Goal: Information Seeking & Learning: Find specific fact

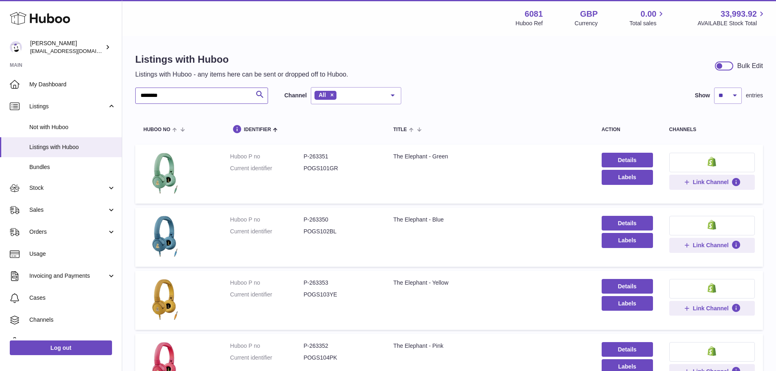
click at [189, 96] on input "********" at bounding box center [201, 96] width 133 height 16
paste input "text"
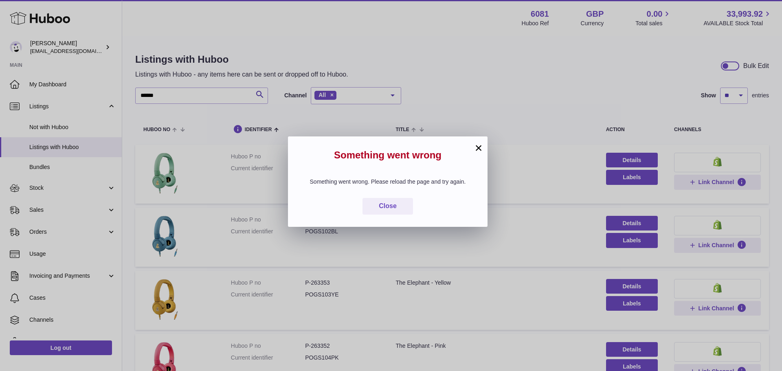
click at [483, 147] on button "×" at bounding box center [479, 148] width 10 height 10
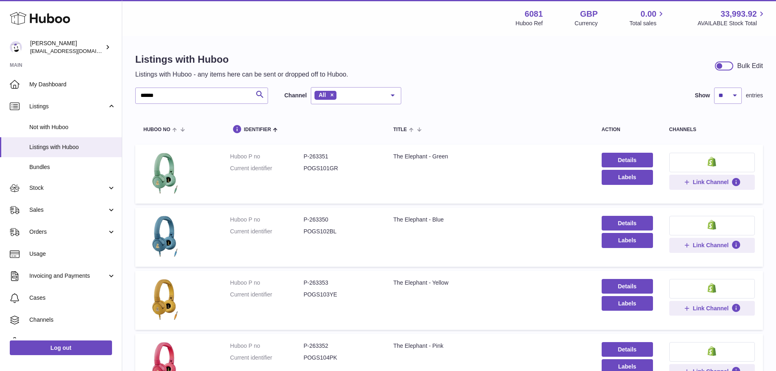
click at [482, 147] on td "Title The Elephant - Green" at bounding box center [489, 174] width 208 height 59
click at [187, 97] on input "******" at bounding box center [201, 96] width 133 height 16
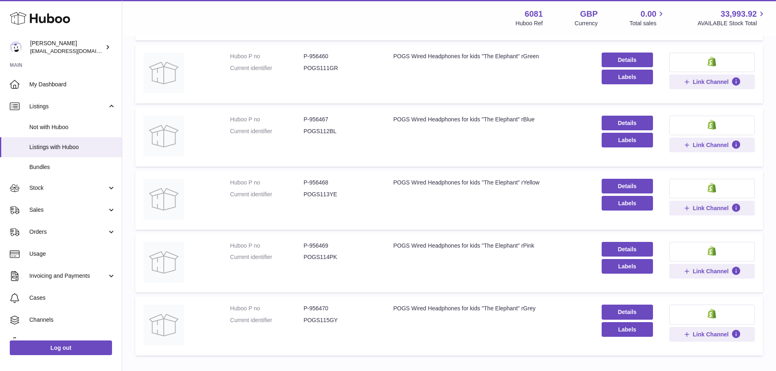
scroll to position [367, 0]
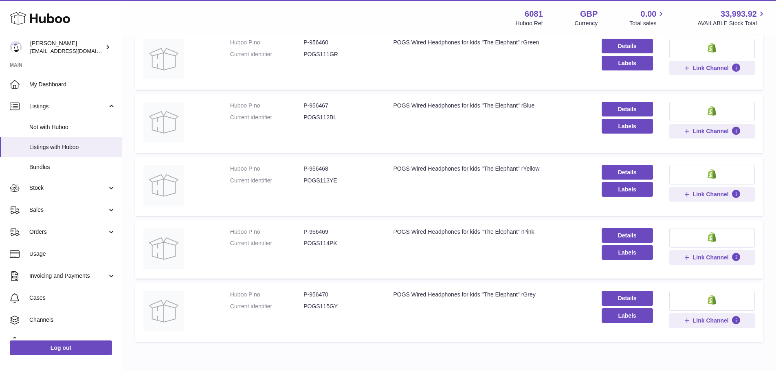
click at [312, 291] on dd "P-956470" at bounding box center [340, 295] width 73 height 8
copy dd "956470"
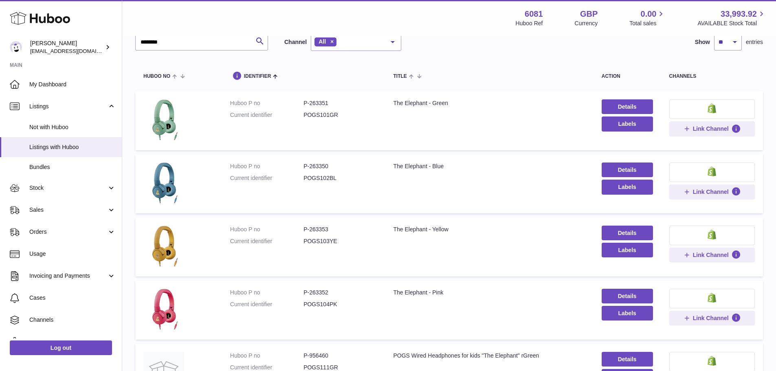
scroll to position [0, 0]
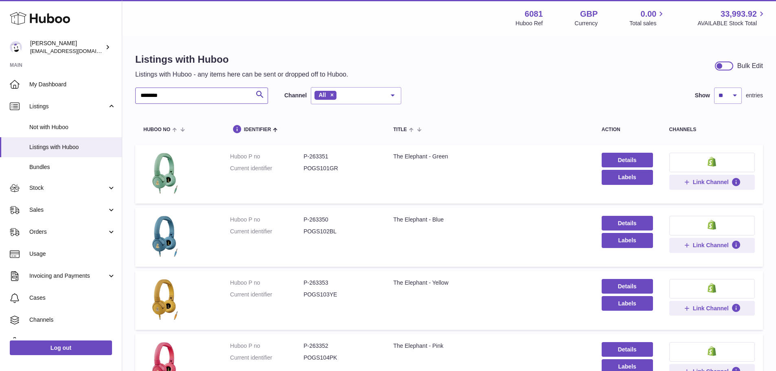
click at [174, 96] on input "********" at bounding box center [201, 96] width 133 height 16
paste input "text"
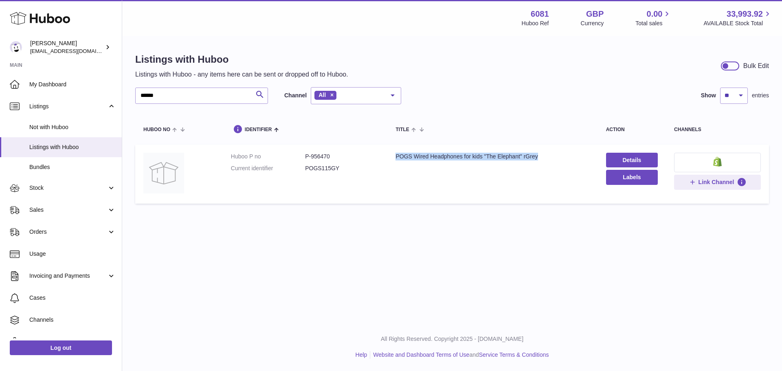
drag, startPoint x: 394, startPoint y: 158, endPoint x: 548, endPoint y: 158, distance: 153.6
click at [548, 158] on div "POGS Wired Headphones for kids "The Elephant" rGrey" at bounding box center [493, 157] width 194 height 8
copy div "POGS Wired Headphones for kids "The Elephant" rGrey"
click at [165, 90] on input "******" at bounding box center [201, 96] width 133 height 16
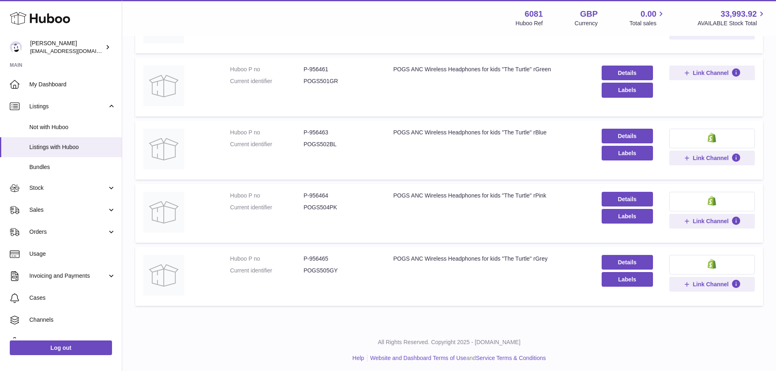
scroll to position [154, 0]
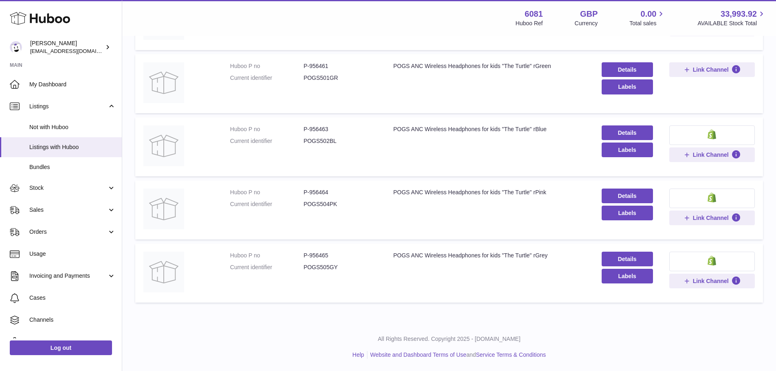
click at [323, 194] on dd "P-956464" at bounding box center [340, 193] width 73 height 8
copy dd "956464"
click at [394, 191] on div "POGS ANC Wireless Headphones for kids "The Turtle" rPink" at bounding box center [489, 193] width 192 height 8
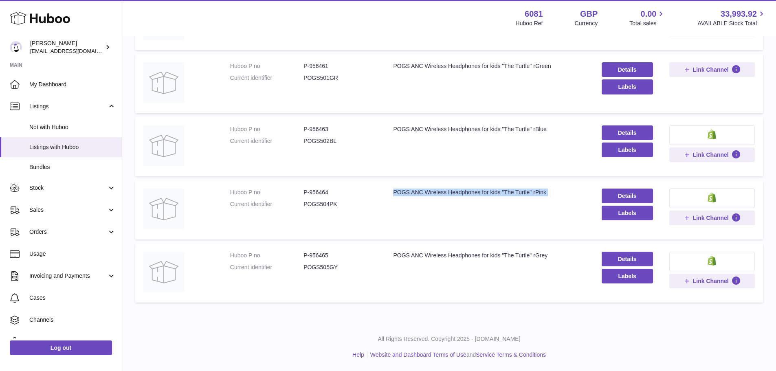
click at [394, 191] on div "POGS ANC Wireless Headphones for kids "The Turtle" rPink" at bounding box center [489, 193] width 192 height 8
copy tr "POGS ANC Wireless Headphones for kids "The Turtle" rPink"
click at [319, 194] on dd "P-956464" at bounding box center [340, 193] width 73 height 8
copy dd "956464"
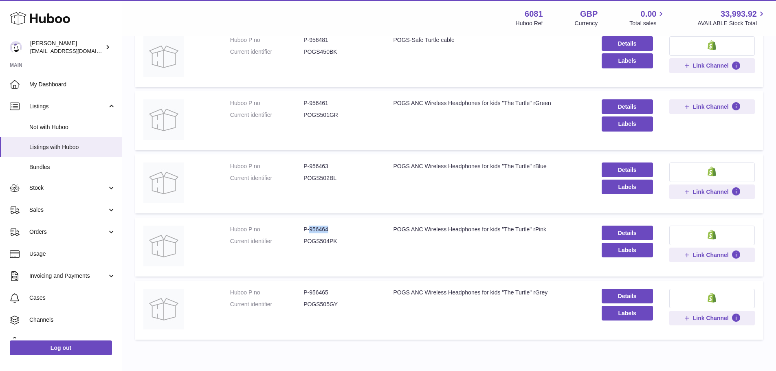
scroll to position [122, 0]
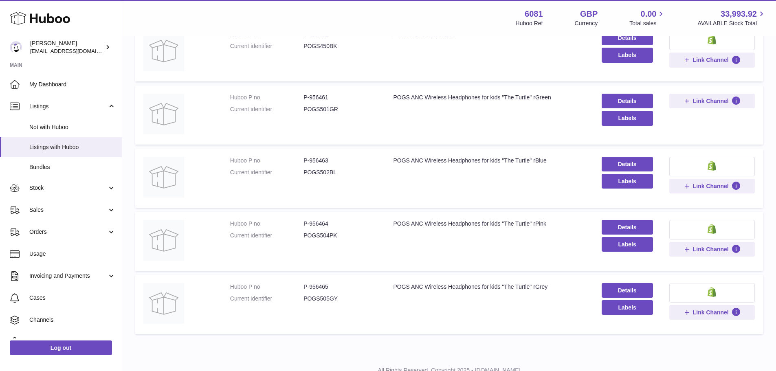
click at [321, 159] on dd "P-956463" at bounding box center [340, 161] width 73 height 8
copy dd "956463"
click at [454, 161] on div "POGS ANC Wireless Headphones for kids "The Turtle" rBlue" at bounding box center [489, 161] width 192 height 8
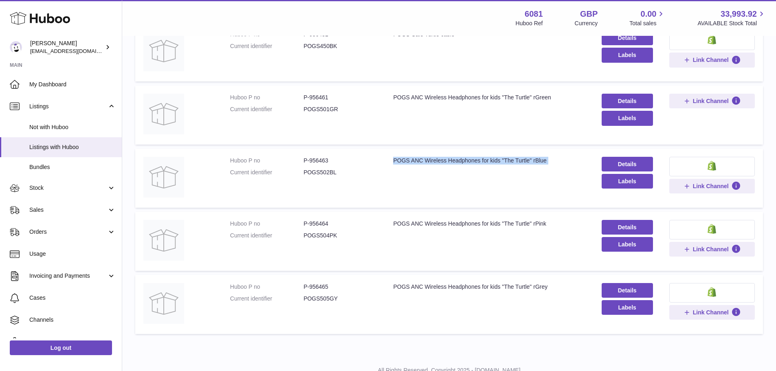
click at [454, 161] on div "POGS ANC Wireless Headphones for kids "The Turtle" rBlue" at bounding box center [489, 161] width 192 height 8
copy tr "POGS ANC Wireless Headphones for kids "The Turtle" rBlue"
click at [320, 158] on dd "P-956463" at bounding box center [340, 161] width 73 height 8
copy dd "956463"
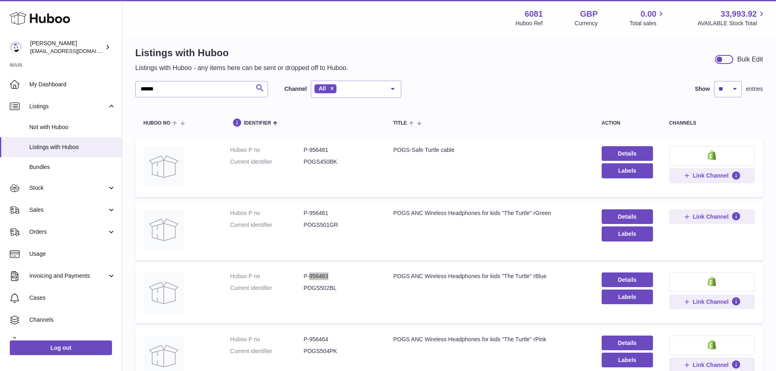
scroll to position [0, 0]
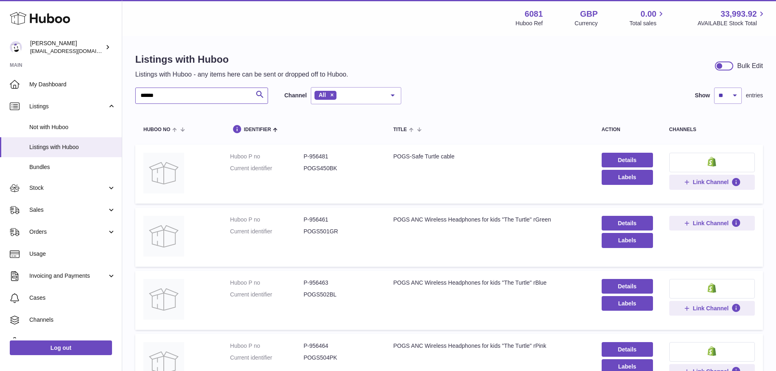
click at [160, 103] on input "******" at bounding box center [201, 96] width 133 height 16
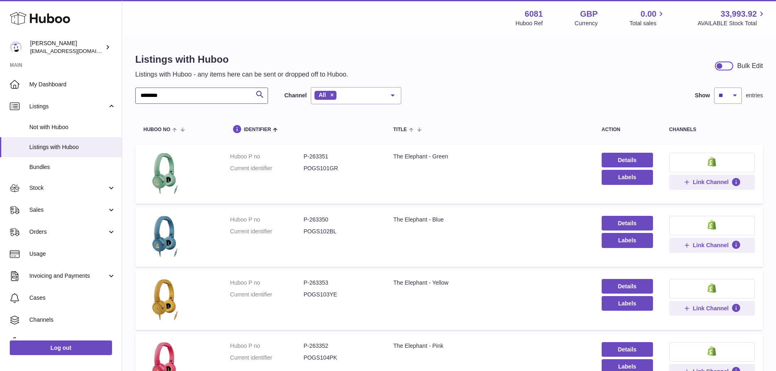
type input "********"
click at [328, 283] on dd "P-263353" at bounding box center [340, 283] width 73 height 8
copy dd "263353"
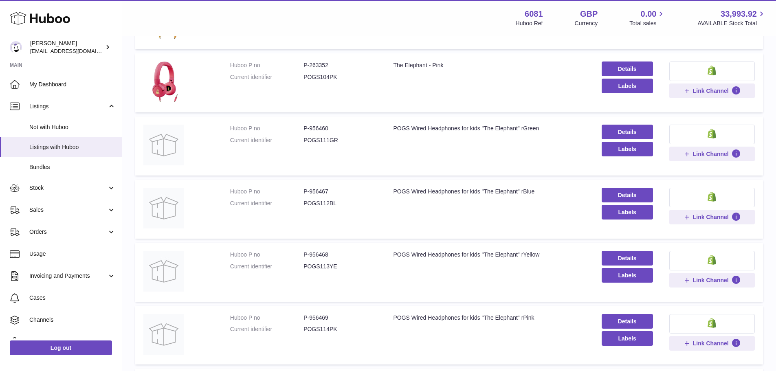
scroll to position [285, 0]
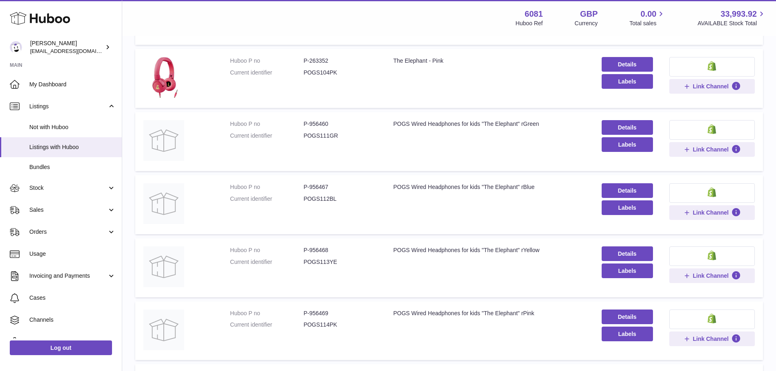
click at [321, 248] on dd "P-956468" at bounding box center [340, 250] width 73 height 8
copy dd "956468"
click at [393, 250] on div "POGS Wired Headphones for kids "The Elephant" rYellow" at bounding box center [489, 250] width 192 height 8
drag, startPoint x: 391, startPoint y: 249, endPoint x: 548, endPoint y: 248, distance: 156.8
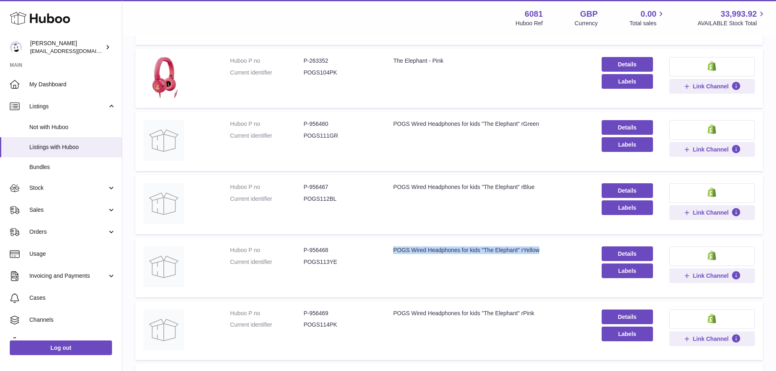
click at [548, 248] on div "POGS Wired Headphones for kids "The Elephant" rYellow" at bounding box center [489, 250] width 192 height 8
click at [313, 250] on dd "P-956468" at bounding box center [340, 250] width 73 height 8
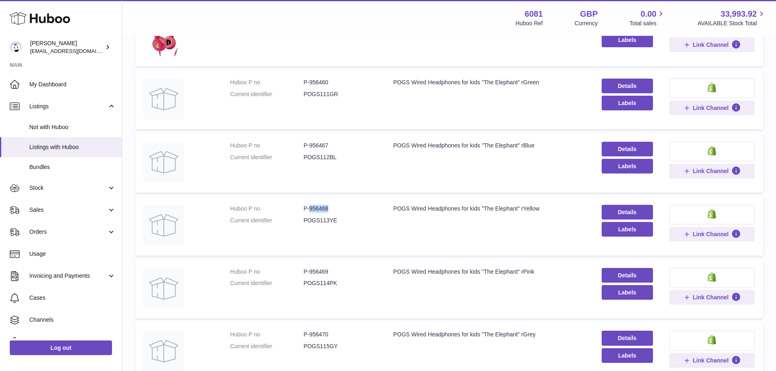
scroll to position [367, 0]
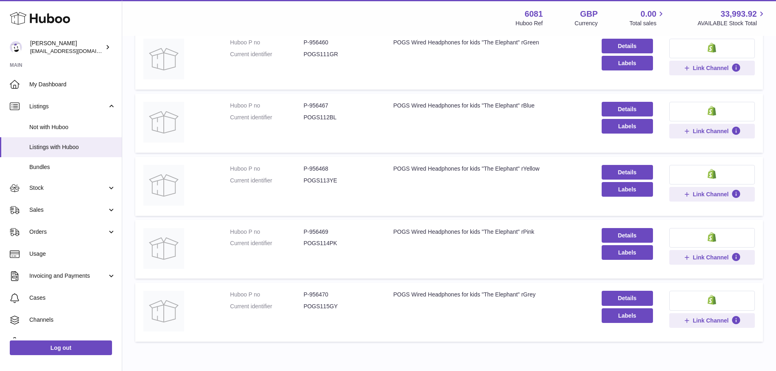
click at [329, 228] on dd "P-956469" at bounding box center [340, 232] width 73 height 8
drag, startPoint x: 329, startPoint y: 228, endPoint x: 323, endPoint y: 232, distance: 7.0
click at [323, 232] on dd "P-956469" at bounding box center [340, 232] width 73 height 8
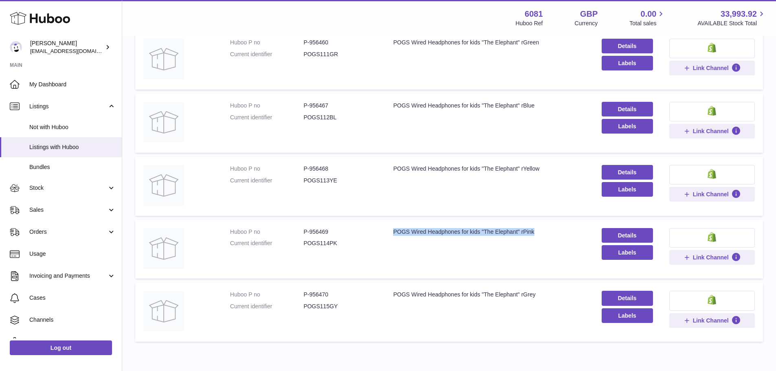
drag, startPoint x: 385, startPoint y: 232, endPoint x: 540, endPoint y: 234, distance: 155.6
click at [540, 234] on td "Title POGS Wired Headphones for kids "The Elephant" rPink" at bounding box center [489, 249] width 208 height 59
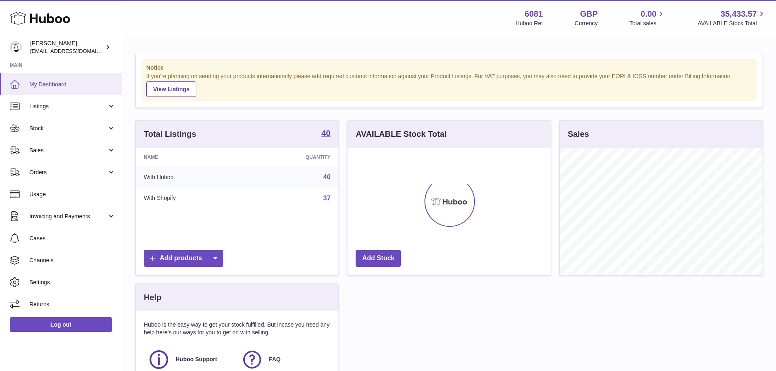
scroll to position [127, 203]
click at [68, 106] on span "Listings" at bounding box center [68, 107] width 78 height 8
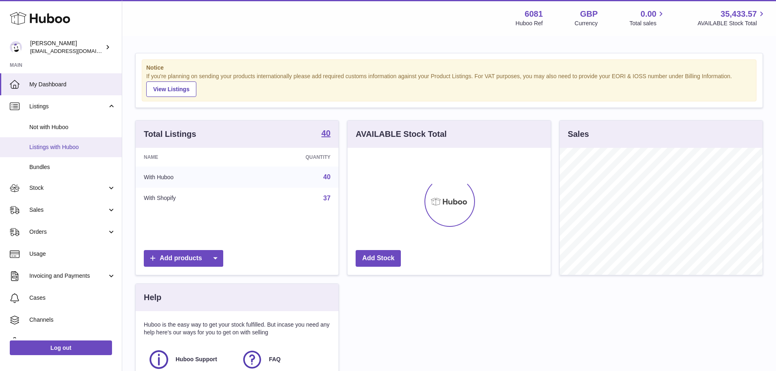
click at [62, 147] on span "Listings with Huboo" at bounding box center [72, 147] width 86 height 8
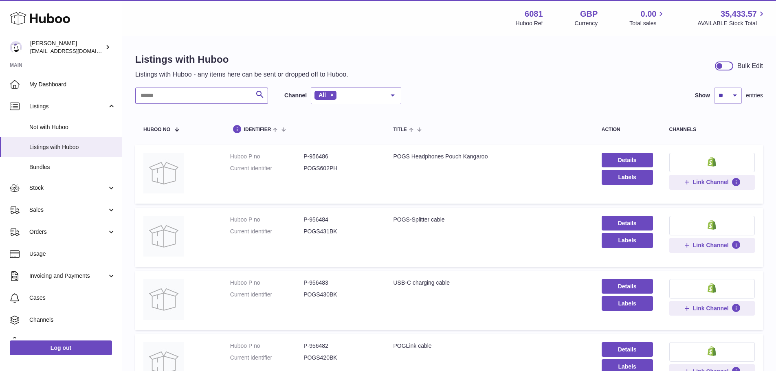
click at [181, 89] on input "text" at bounding box center [201, 96] width 133 height 16
click at [194, 95] on input "text" at bounding box center [201, 96] width 133 height 16
paste input "******"
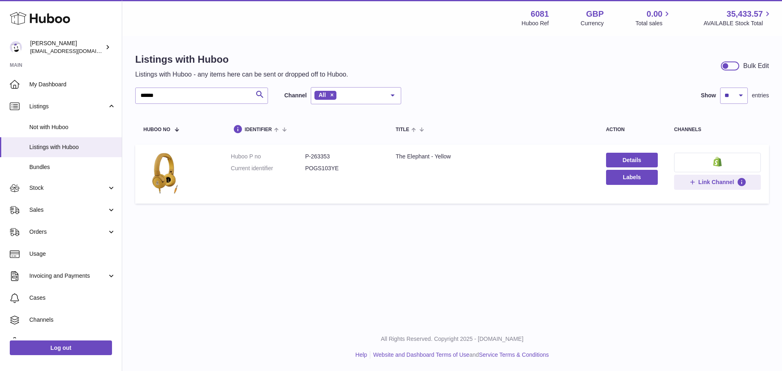
click at [399, 153] on div "The Elephant - Yellow" at bounding box center [493, 157] width 194 height 8
drag, startPoint x: 394, startPoint y: 156, endPoint x: 455, endPoint y: 162, distance: 60.6
click at [455, 162] on td "Title The Elephant - Yellow" at bounding box center [492, 174] width 210 height 59
copy div "The Elephant - Yellow"
click at [316, 157] on dd "P-263353" at bounding box center [342, 157] width 74 height 8
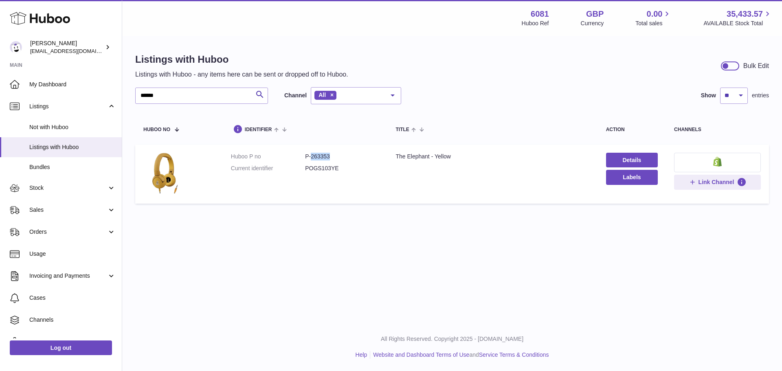
click at [316, 157] on dd "P-263353" at bounding box center [342, 157] width 74 height 8
copy dd "263353"
click at [321, 160] on dd "P-263353" at bounding box center [342, 157] width 74 height 8
click at [334, 148] on td "Huboo P no P-263353 Current identifier POGS103YE" at bounding box center [305, 174] width 165 height 59
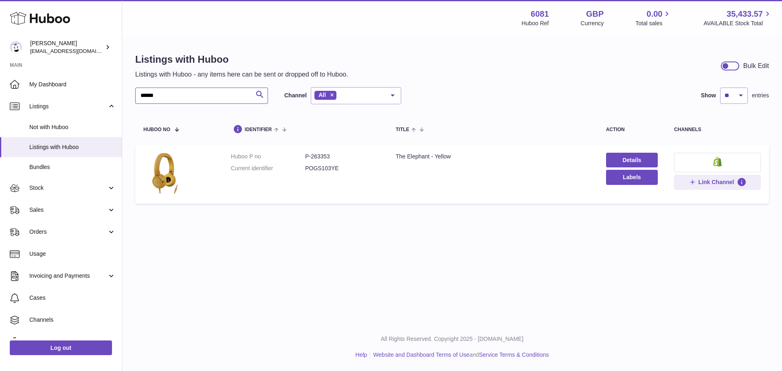
click at [199, 101] on input "******" at bounding box center [201, 96] width 133 height 16
click at [171, 95] on input "******" at bounding box center [201, 96] width 133 height 16
click at [142, 99] on input "******" at bounding box center [201, 96] width 133 height 16
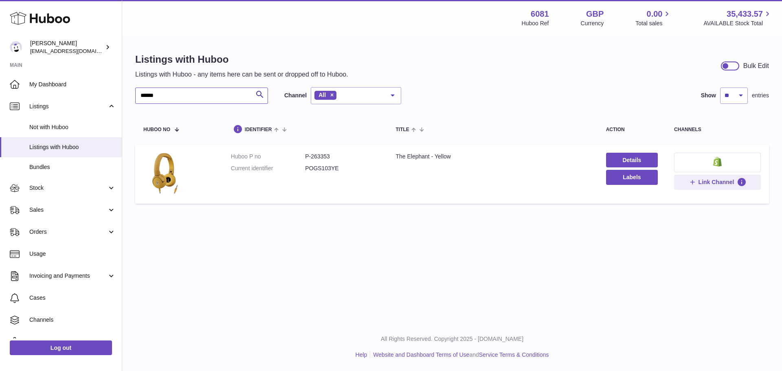
click at [200, 101] on input "******" at bounding box center [201, 96] width 133 height 16
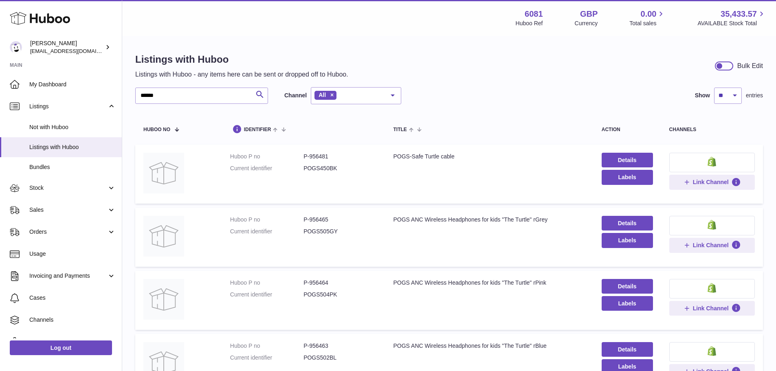
click at [334, 218] on dd "P-956465" at bounding box center [340, 220] width 73 height 8
click at [327, 219] on dd "P-956465" at bounding box center [340, 220] width 73 height 8
click at [306, 219] on dd "P-956465" at bounding box center [340, 220] width 73 height 8
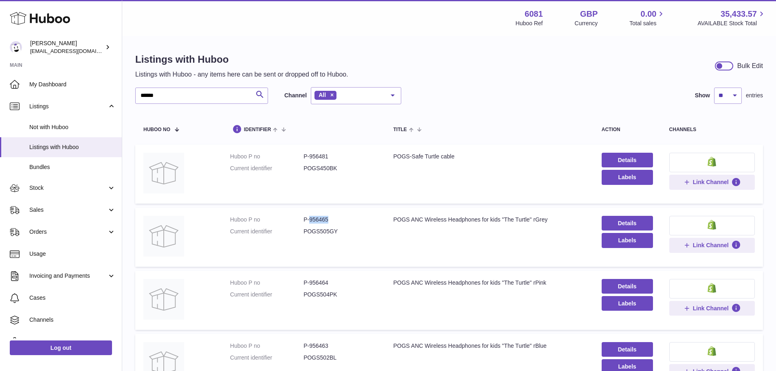
drag, startPoint x: 309, startPoint y: 219, endPoint x: 361, endPoint y: 222, distance: 52.2
click at [361, 222] on dd "P-956465" at bounding box center [340, 220] width 73 height 8
copy dd "956465"
drag, startPoint x: 393, startPoint y: 221, endPoint x: 555, endPoint y: 220, distance: 162.5
click at [555, 220] on div "POGS ANC Wireless Headphones for kids "The Turtle" rGrey" at bounding box center [489, 220] width 192 height 8
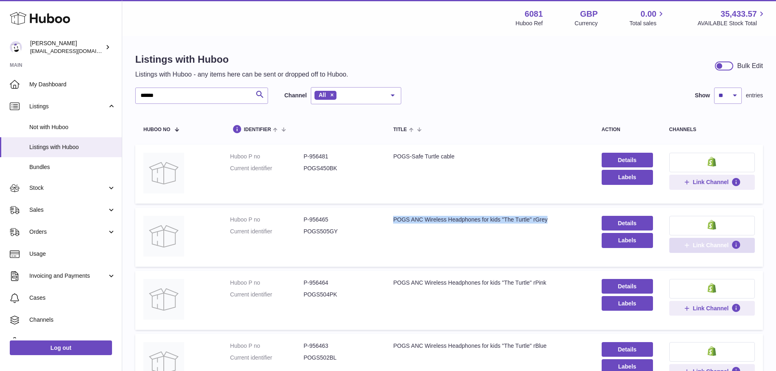
copy div "POGS ANC Wireless Headphones for kids "The Turtle" rGrey"
click at [180, 95] on input "******" at bounding box center [201, 96] width 133 height 16
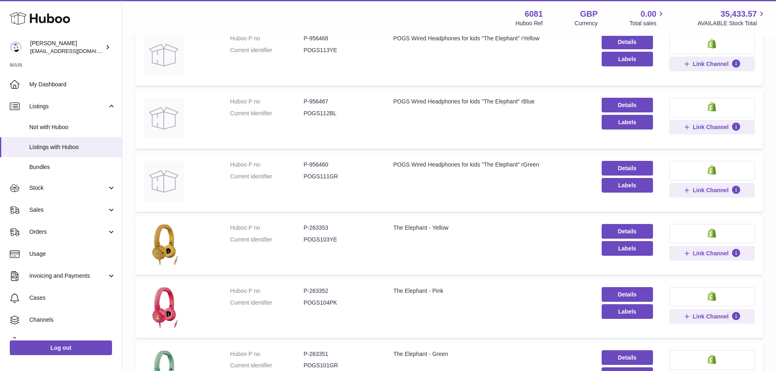
scroll to position [285, 0]
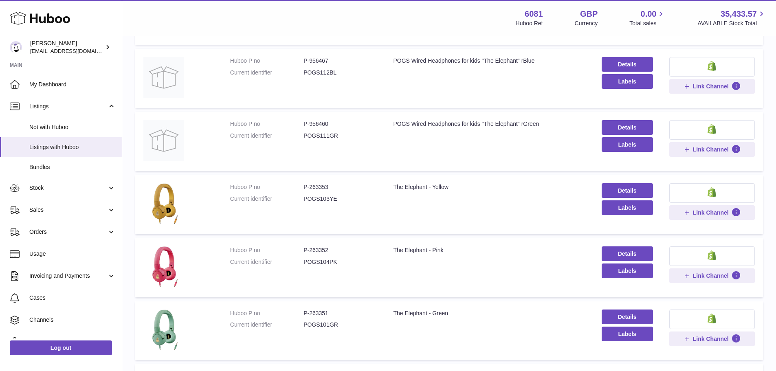
type input "********"
click at [314, 182] on td "Huboo P no P-263353 Current identifier POGS103YE" at bounding box center [303, 204] width 163 height 59
copy dd "263353"
click at [397, 190] on div "The Elephant - Yellow" at bounding box center [489, 187] width 192 height 8
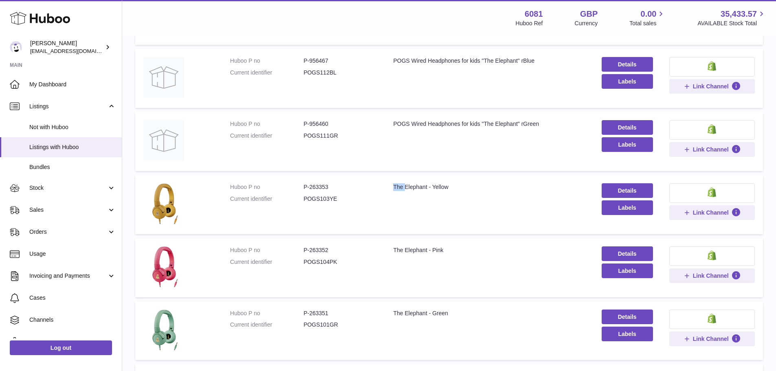
click at [397, 190] on div "The Elephant - Yellow" at bounding box center [489, 187] width 192 height 8
copy tr "The Elephant - Yellow"
click at [325, 188] on dd "P-263353" at bounding box center [340, 187] width 73 height 8
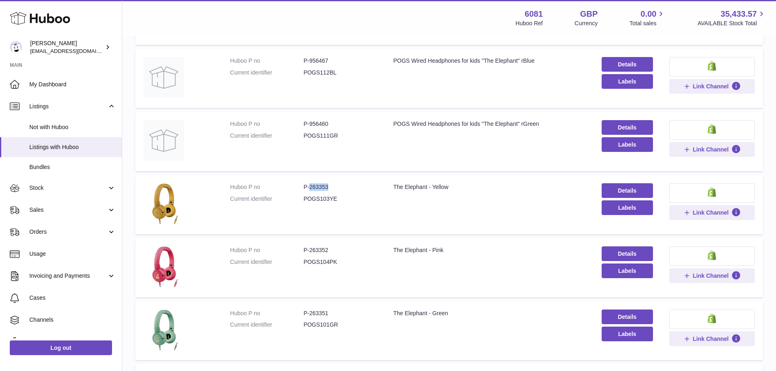
copy dd "263353"
